Goal: Task Accomplishment & Management: Manage account settings

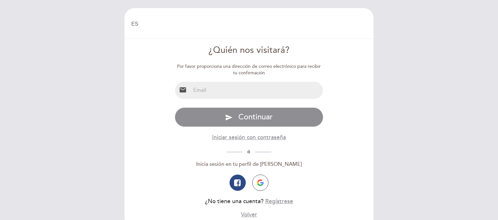
select select "es"
click at [261, 83] on input "email" at bounding box center [257, 90] width 133 height 17
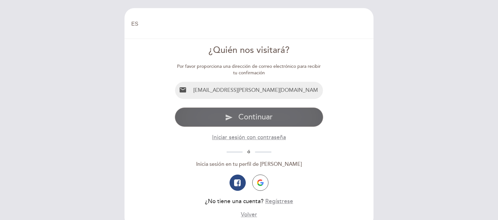
type input "[EMAIL_ADDRESS][PERSON_NAME][DOMAIN_NAME]"
click at [247, 119] on span "Continuar" at bounding box center [255, 116] width 34 height 9
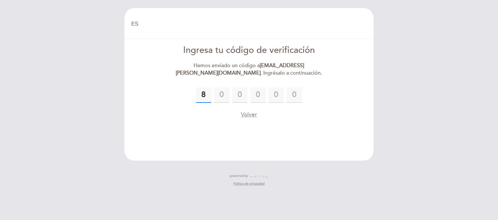
type input "8"
type input "3"
type input "4"
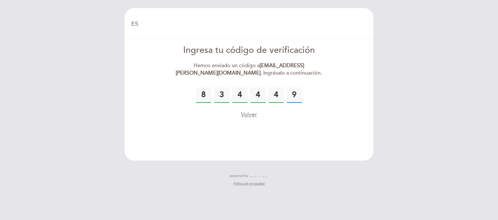
type input "9"
